Goal: Task Accomplishment & Management: Use online tool/utility

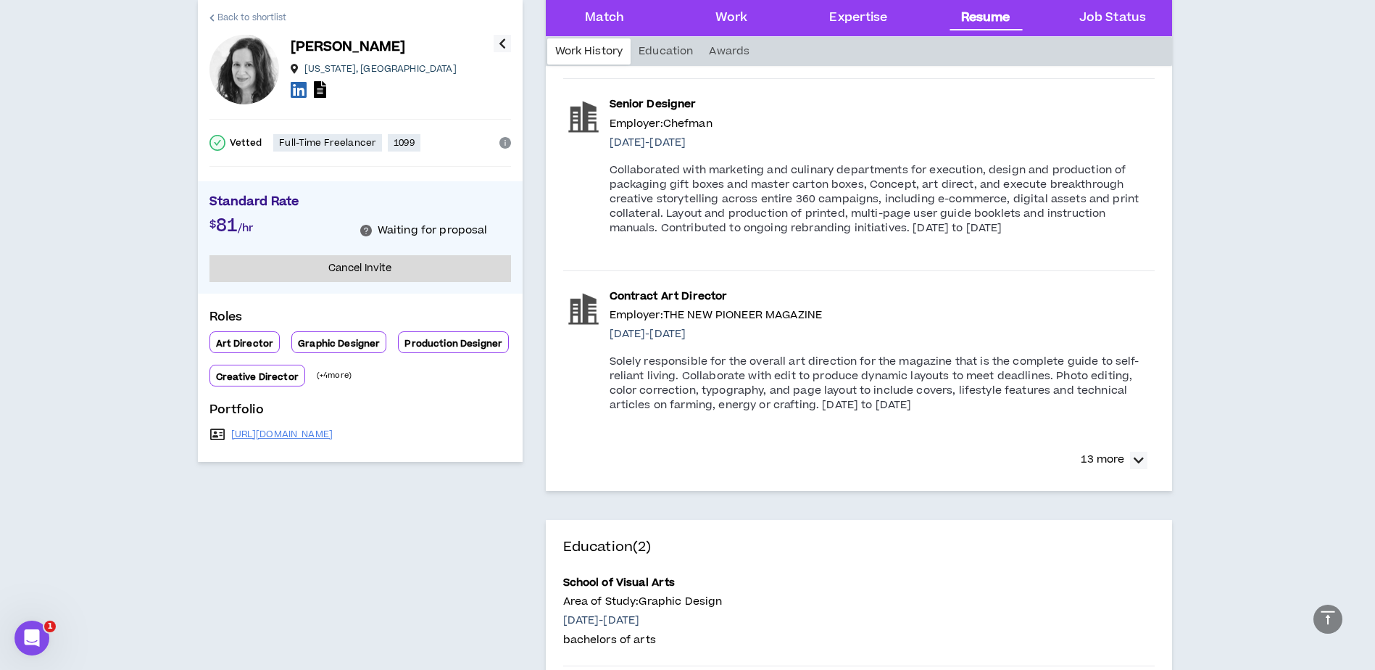
click at [255, 8] on link "Back to shortlist" at bounding box center [248, 17] width 78 height 35
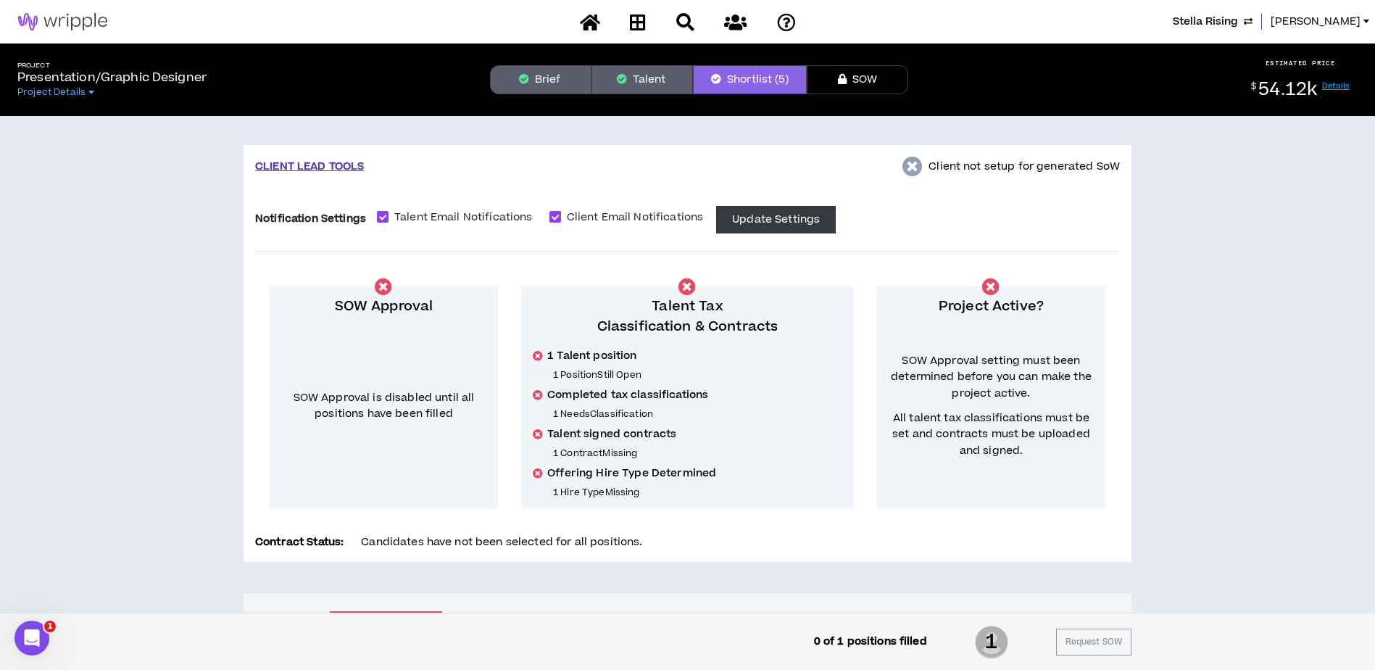
click at [650, 77] on button "Talent" at bounding box center [641, 79] width 101 height 29
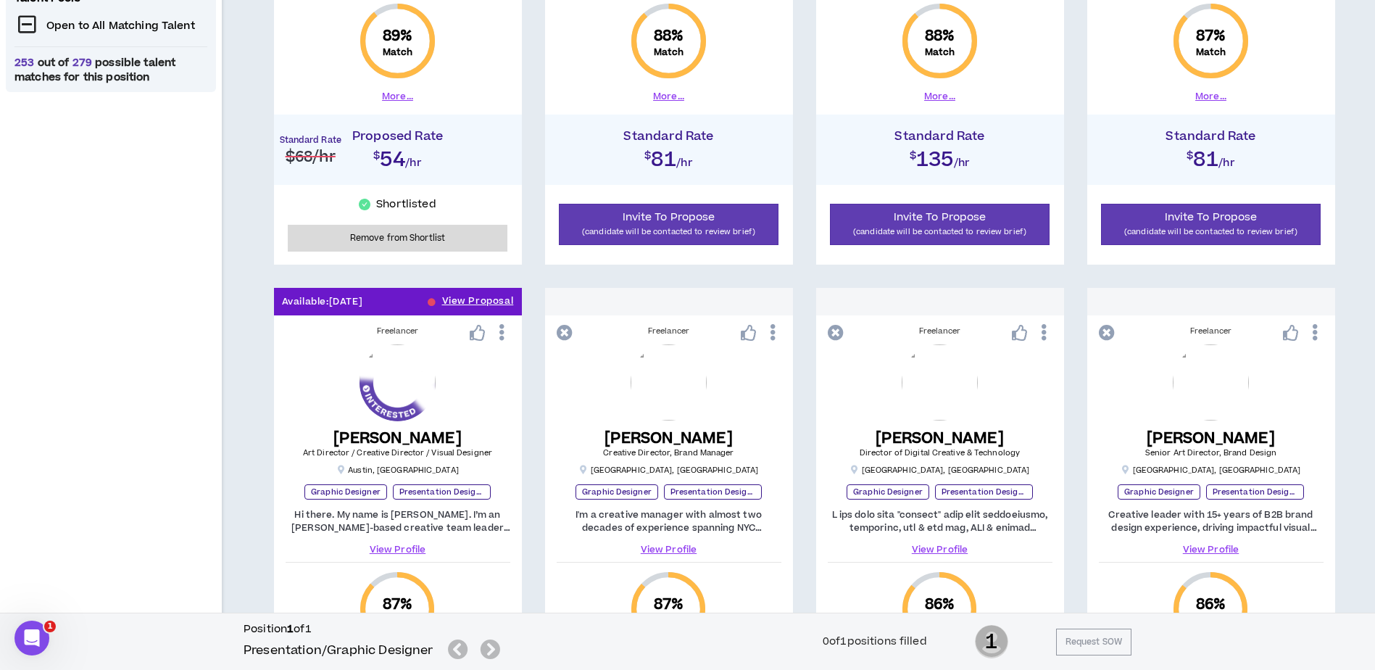
scroll to position [725, 0]
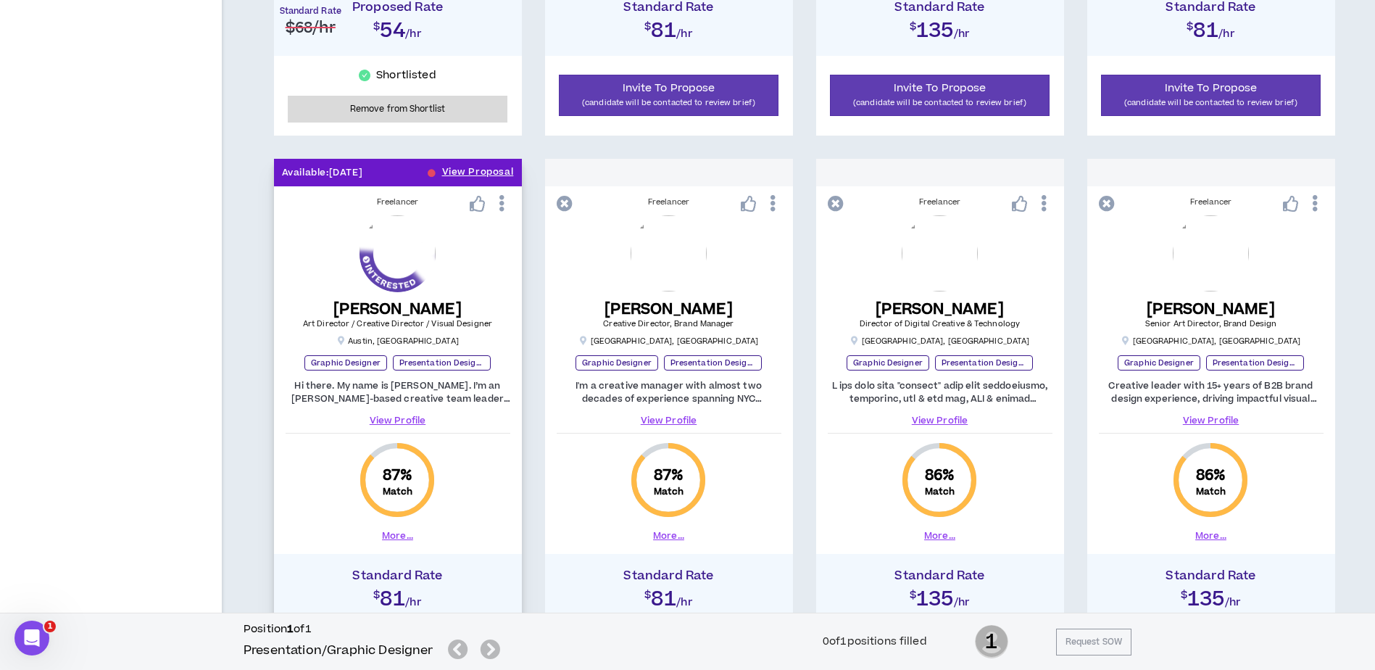
click at [417, 420] on link "View Profile" at bounding box center [398, 420] width 225 height 13
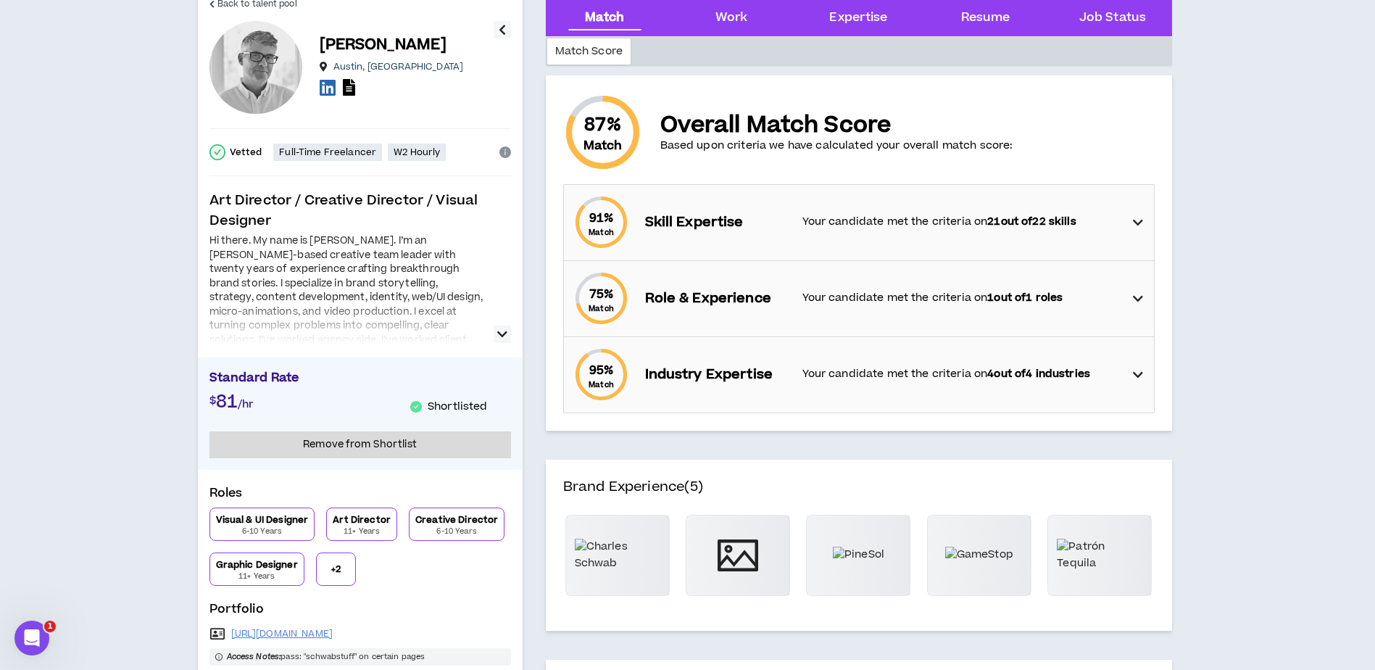
scroll to position [145, 0]
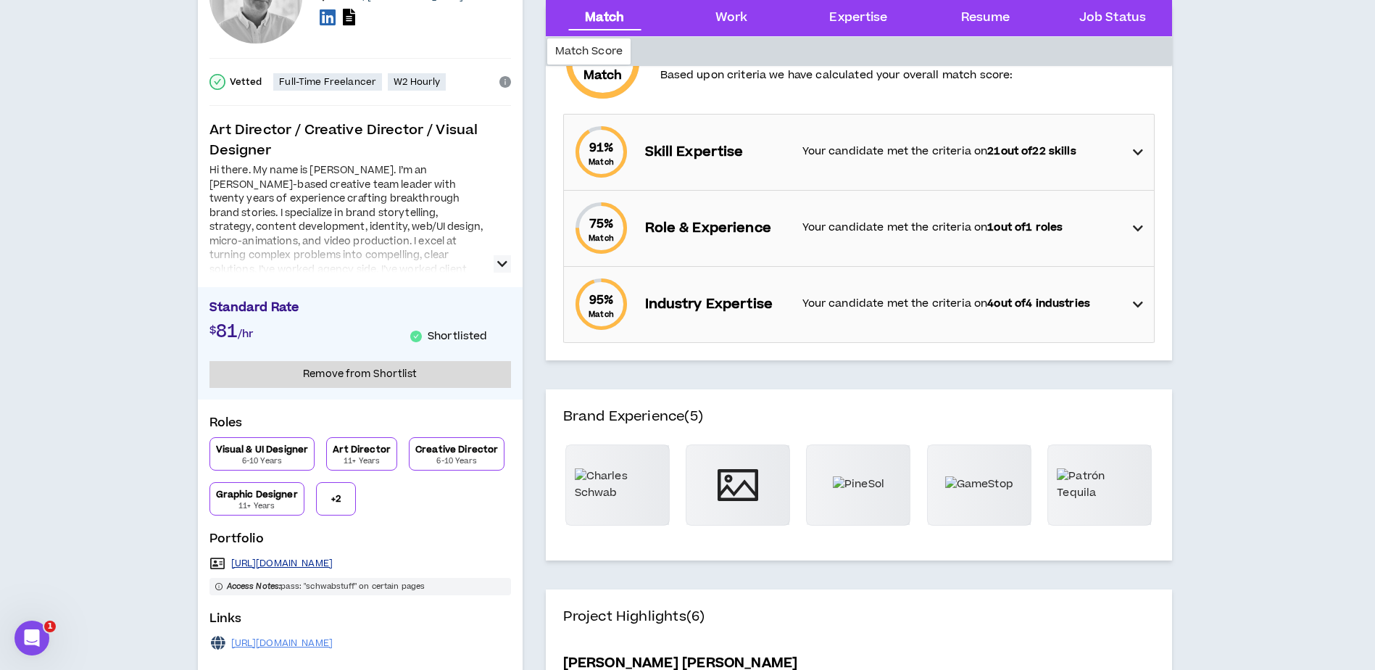
click at [314, 564] on link "[URL][DOMAIN_NAME]" at bounding box center [282, 563] width 102 height 12
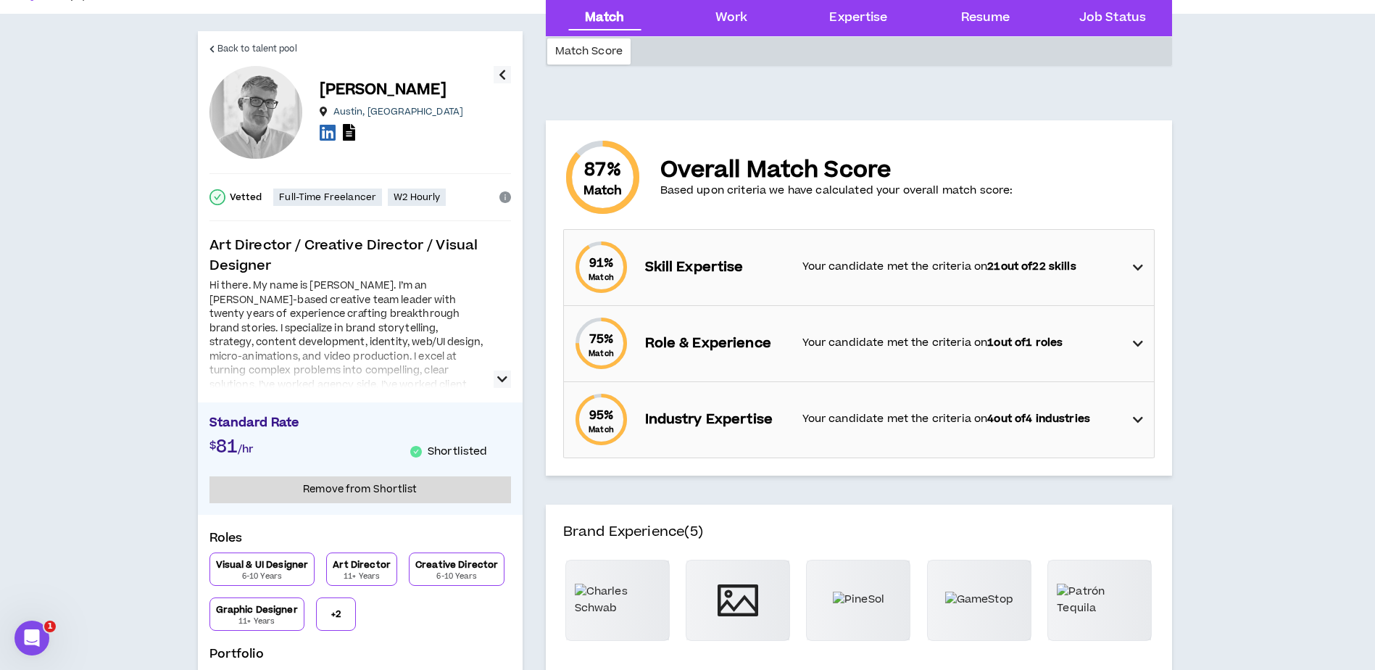
scroll to position [0, 0]
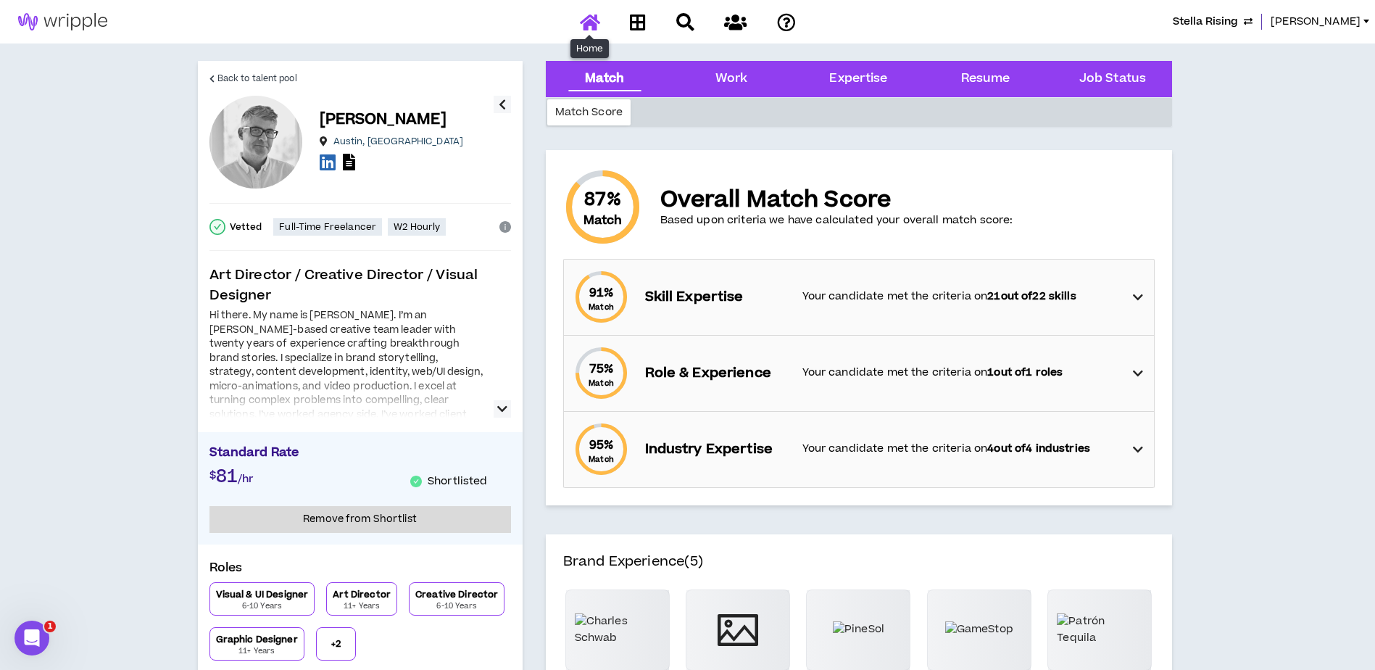
click at [589, 21] on icon at bounding box center [590, 22] width 20 height 18
